Goal: Check status: Check status

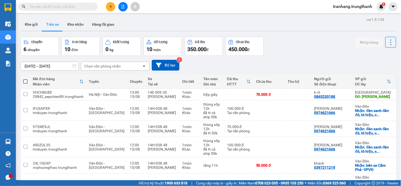
click at [29, 66] on input "[DATE] – [DATE]" at bounding box center [50, 66] width 58 height 8
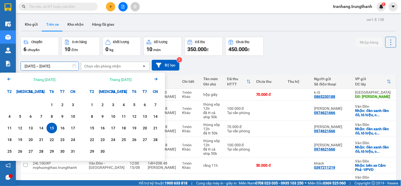
click at [50, 130] on div "15" at bounding box center [51, 128] width 7 height 6
type input "[DATE] – [DATE]"
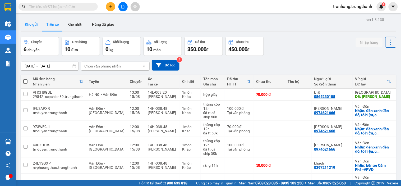
click at [34, 29] on button "Kho gửi" at bounding box center [31, 24] width 21 height 13
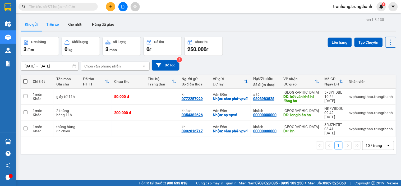
click at [46, 24] on button "Trên xe" at bounding box center [52, 24] width 21 height 13
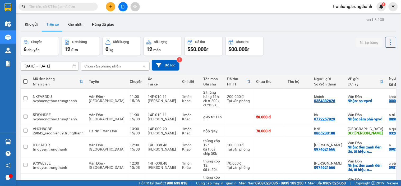
click at [38, 66] on input "[DATE] – [DATE]" at bounding box center [50, 66] width 58 height 8
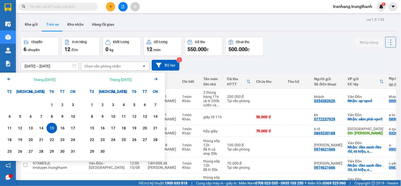
click at [52, 131] on div "15" at bounding box center [51, 128] width 7 height 6
type input "[DATE] – [DATE]"
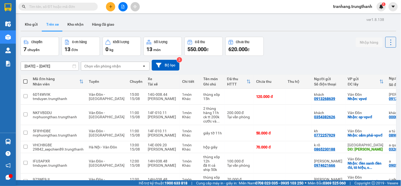
click at [34, 67] on input "[DATE] – [DATE]" at bounding box center [50, 66] width 58 height 8
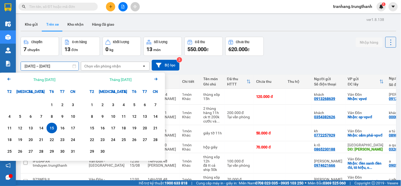
click at [51, 127] on div "15" at bounding box center [51, 128] width 7 height 6
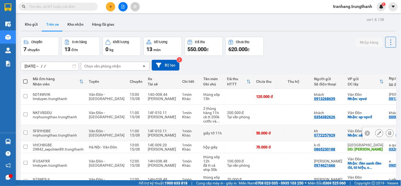
type input "[DATE] – [DATE]"
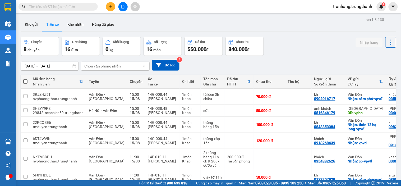
click at [30, 66] on input "[DATE] – [DATE]" at bounding box center [50, 66] width 58 height 8
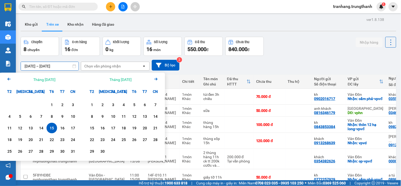
click at [50, 129] on div "15" at bounding box center [51, 128] width 7 height 6
type input "[DATE] – [DATE]"
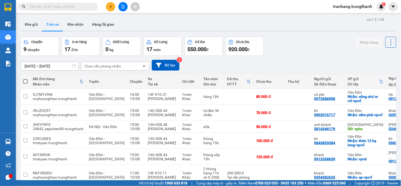
click at [35, 66] on input "[DATE] – [DATE]" at bounding box center [50, 66] width 58 height 8
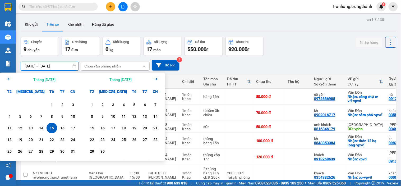
click at [51, 130] on div "15" at bounding box center [51, 128] width 7 height 6
type input "[DATE] – [DATE]"
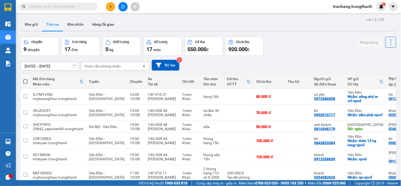
click at [311, 49] on div "Chuyến 9 chuyến Đơn hàng 17 đơn Khối lượng 0 kg Số lượng 17 món Đã thu 550.000 …" at bounding box center [209, 46] width 376 height 19
click at [34, 62] on input "[DATE] – [DATE]" at bounding box center [50, 66] width 58 height 8
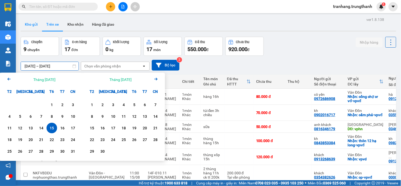
click at [33, 25] on button "Kho gửi" at bounding box center [31, 24] width 21 height 13
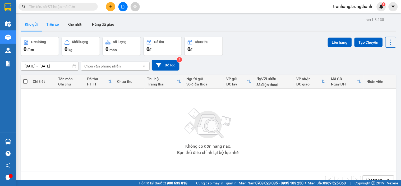
click at [52, 25] on button "Trên xe" at bounding box center [52, 24] width 21 height 13
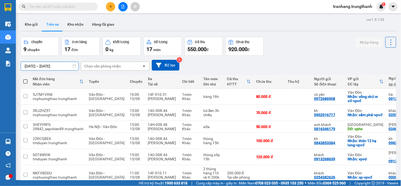
click at [32, 67] on input "[DATE] – [DATE]" at bounding box center [50, 66] width 58 height 8
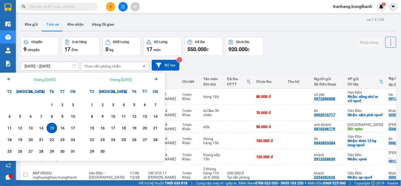
click at [54, 129] on div "15" at bounding box center [51, 128] width 7 height 6
type input "[DATE] – [DATE]"
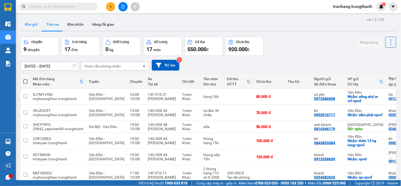
click at [30, 24] on button "Kho gửi" at bounding box center [31, 24] width 21 height 13
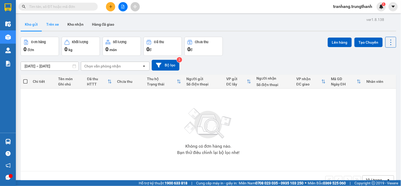
click at [52, 25] on button "Trên xe" at bounding box center [52, 24] width 21 height 13
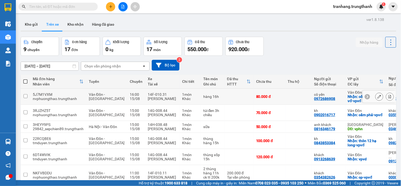
scroll to position [88, 0]
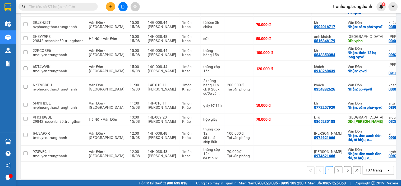
click at [335, 174] on button "2" at bounding box center [339, 170] width 8 height 8
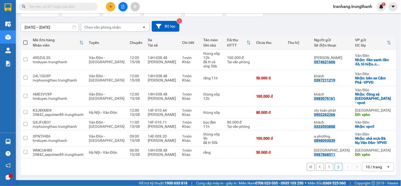
scroll to position [41, 0]
click at [326, 167] on button "1" at bounding box center [330, 167] width 8 height 8
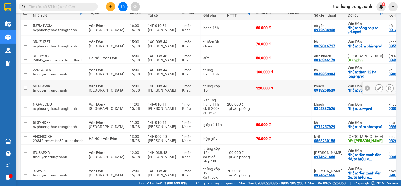
scroll to position [98, 0]
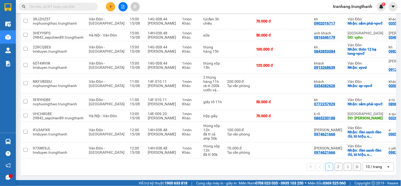
click at [336, 170] on button "2" at bounding box center [339, 167] width 8 height 8
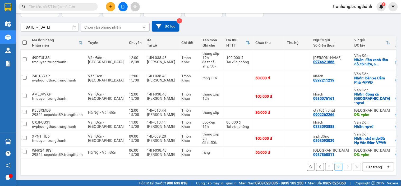
scroll to position [0, 0]
